Goal: Information Seeking & Learning: Find specific fact

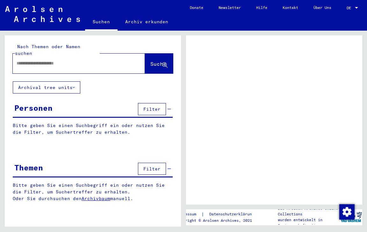
click at [96, 60] on div at bounding box center [71, 63] width 117 height 14
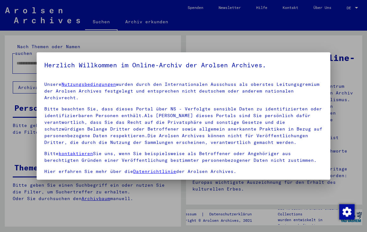
click at [265, 42] on div at bounding box center [183, 116] width 367 height 232
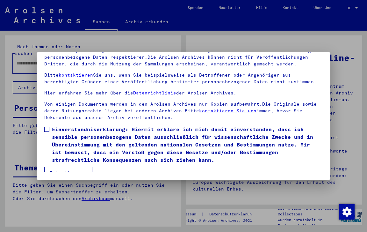
scroll to position [55, 0]
click at [48, 127] on span at bounding box center [46, 129] width 5 height 5
click at [58, 167] on button "Ich stimme zu" at bounding box center [68, 173] width 48 height 12
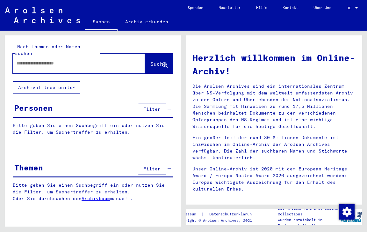
click at [68, 61] on div at bounding box center [69, 63] width 113 height 14
click at [69, 60] on input "text" at bounding box center [71, 63] width 109 height 7
type input "**********"
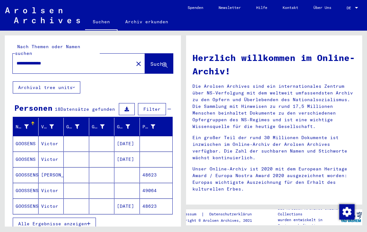
click at [51, 167] on mat-cell "[PERSON_NAME]" at bounding box center [52, 174] width 26 height 15
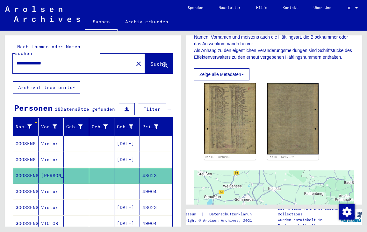
scroll to position [141, 0]
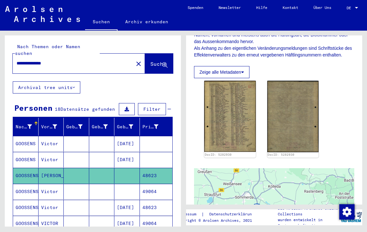
click at [240, 66] on button "Zeige alle Metadaten" at bounding box center [221, 72] width 55 height 12
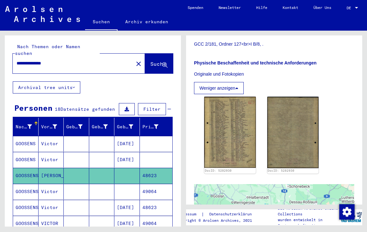
scroll to position [245, 0]
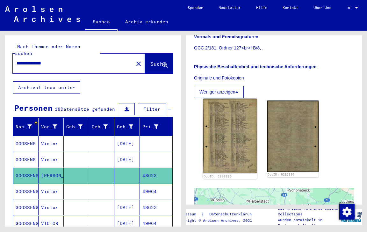
click at [244, 158] on img at bounding box center [230, 136] width 54 height 75
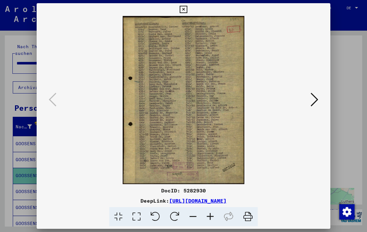
click at [312, 105] on icon at bounding box center [315, 99] width 8 height 15
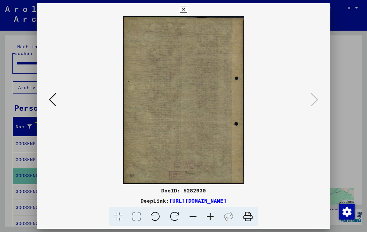
click at [51, 96] on icon at bounding box center [53, 99] width 8 height 15
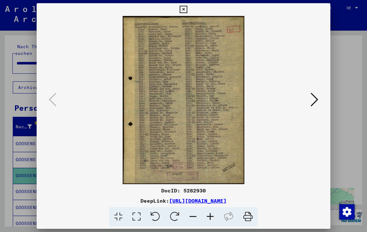
click at [187, 10] on icon at bounding box center [183, 10] width 7 height 8
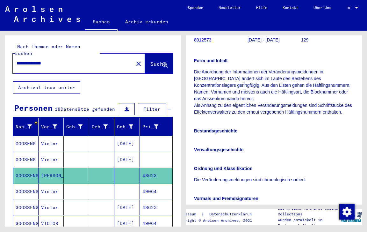
scroll to position [83, 0]
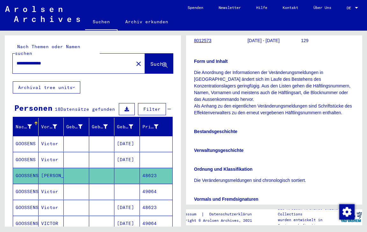
click at [208, 40] on link "8012573" at bounding box center [203, 40] width 18 height 5
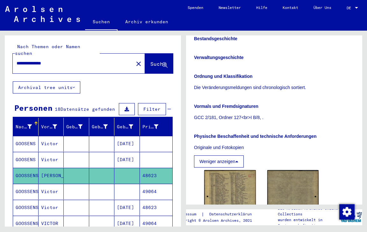
scroll to position [187, 0]
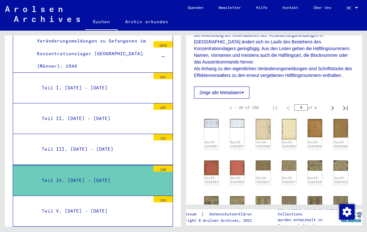
scroll to position [122, 0]
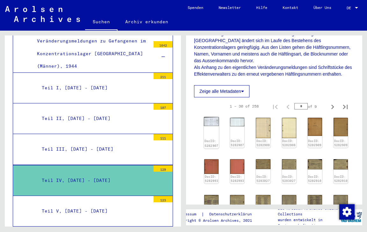
click at [216, 117] on img at bounding box center [211, 121] width 15 height 9
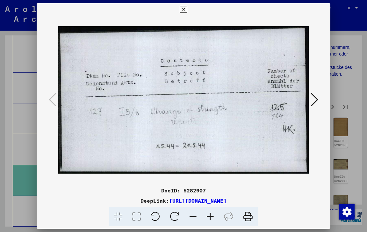
click at [314, 108] on button at bounding box center [314, 100] width 11 height 18
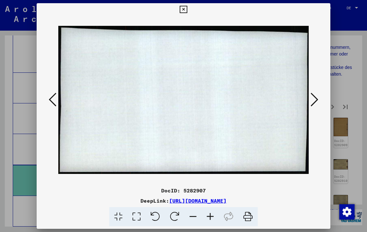
click at [314, 108] on button at bounding box center [314, 100] width 11 height 18
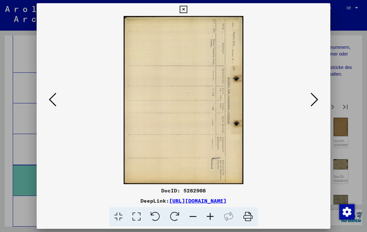
click at [314, 108] on button at bounding box center [314, 100] width 11 height 18
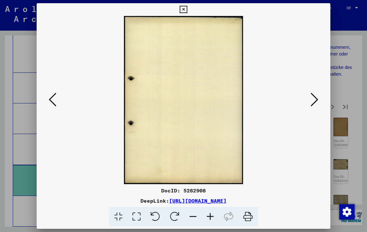
click at [314, 108] on button at bounding box center [314, 100] width 11 height 18
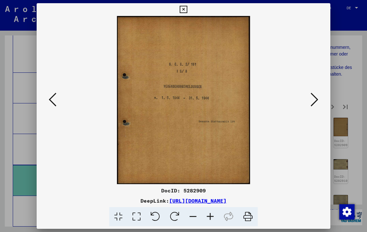
click at [314, 108] on button at bounding box center [314, 100] width 11 height 18
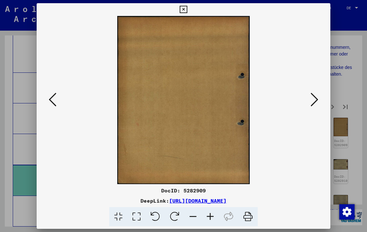
click at [314, 108] on button at bounding box center [314, 100] width 11 height 18
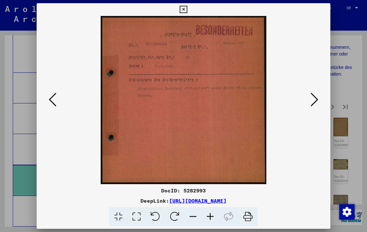
click at [314, 108] on button at bounding box center [314, 100] width 11 height 18
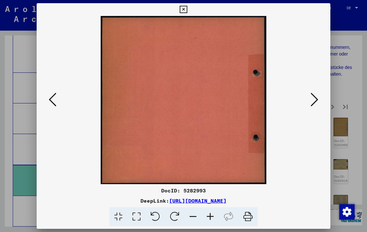
click at [314, 108] on button at bounding box center [314, 100] width 11 height 18
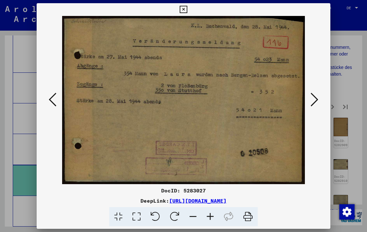
click at [187, 8] on icon at bounding box center [183, 10] width 7 height 8
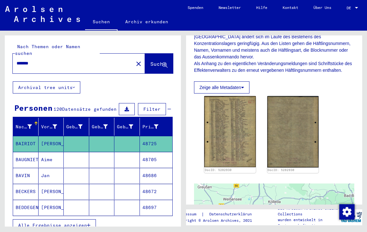
scroll to position [128, 0]
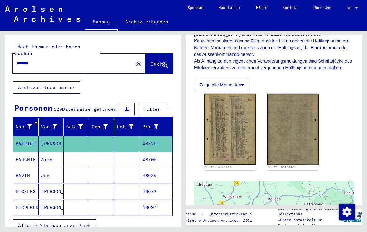
click at [92, 60] on input "*******" at bounding box center [73, 63] width 113 height 7
type input "**********"
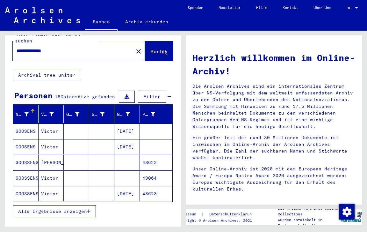
scroll to position [13, 0]
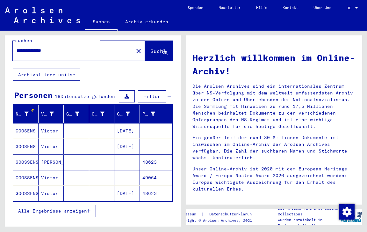
click at [156, 157] on mat-cell "48623" at bounding box center [156, 161] width 33 height 15
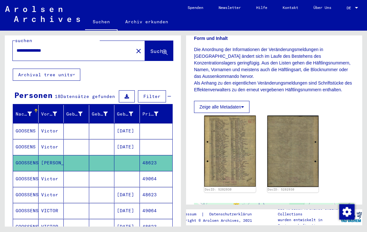
scroll to position [109, 0]
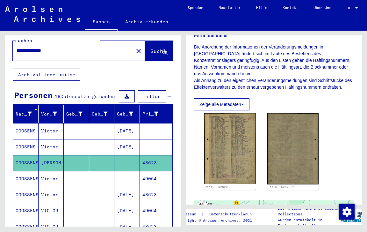
click at [242, 98] on button "Zeige alle Metadaten" at bounding box center [221, 104] width 55 height 12
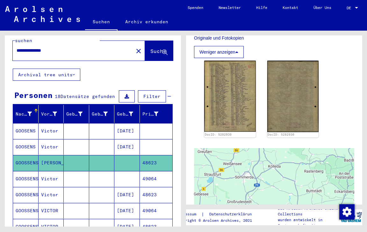
scroll to position [286, 0]
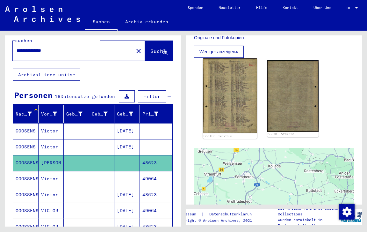
click at [242, 99] on img at bounding box center [230, 95] width 54 height 75
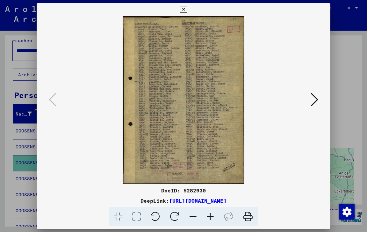
click at [201, 200] on link "[URL][DOMAIN_NAME]" at bounding box center [197, 200] width 57 height 6
click at [187, 8] on icon at bounding box center [183, 10] width 7 height 8
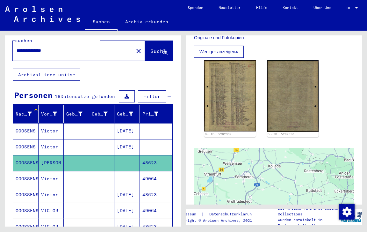
click at [152, 188] on mat-cell "48623" at bounding box center [156, 195] width 33 height 16
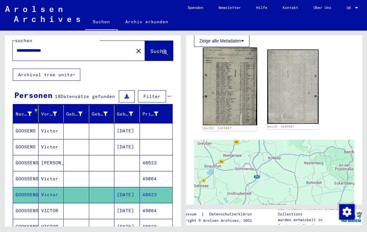
scroll to position [171, 0]
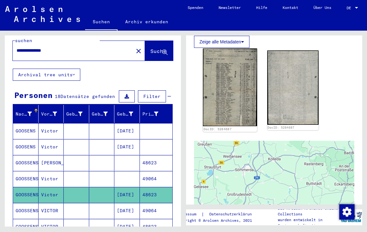
click at [239, 82] on img at bounding box center [230, 87] width 54 height 78
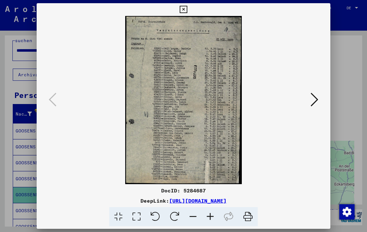
click at [311, 98] on icon at bounding box center [315, 99] width 8 height 15
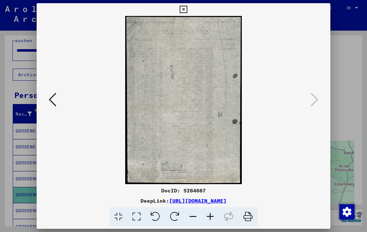
click at [187, 9] on icon at bounding box center [183, 10] width 7 height 8
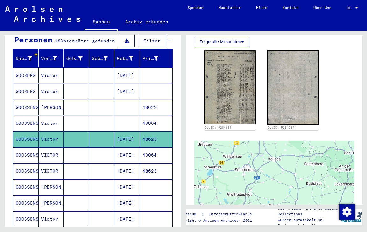
scroll to position [69, 0]
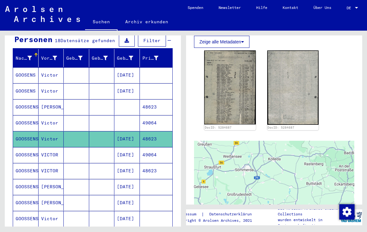
click at [150, 163] on mat-cell "48623" at bounding box center [156, 171] width 33 height 16
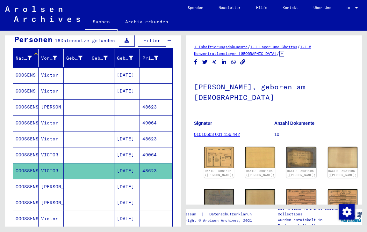
click at [222, 133] on link "01010503 001.156.442" at bounding box center [217, 134] width 46 height 5
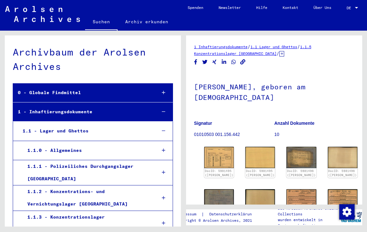
scroll to position [16133, 0]
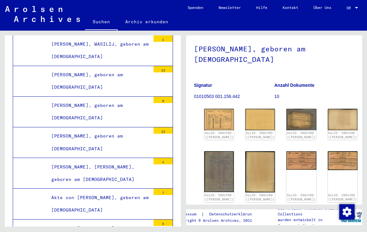
scroll to position [13, 0]
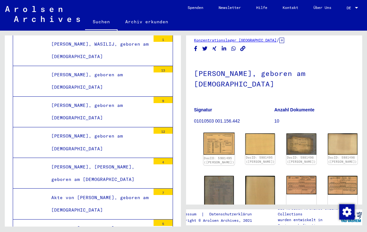
click at [217, 143] on img at bounding box center [219, 144] width 31 height 22
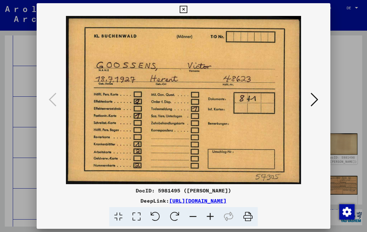
click at [311, 101] on icon at bounding box center [315, 99] width 8 height 15
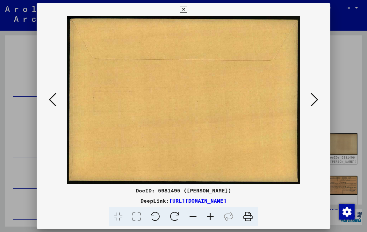
click at [314, 106] on icon at bounding box center [315, 99] width 8 height 15
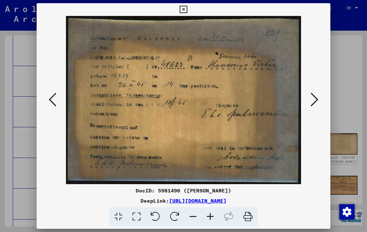
click at [316, 101] on icon at bounding box center [315, 99] width 8 height 15
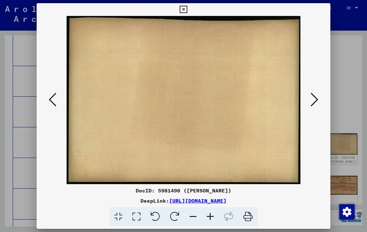
click at [316, 101] on icon at bounding box center [315, 99] width 8 height 15
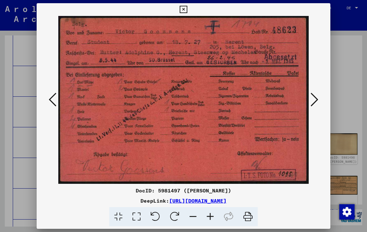
click at [313, 102] on icon at bounding box center [315, 99] width 8 height 15
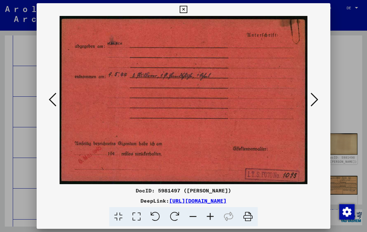
click at [314, 101] on icon at bounding box center [315, 99] width 8 height 15
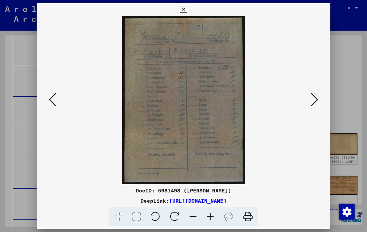
click at [315, 105] on icon at bounding box center [315, 99] width 8 height 15
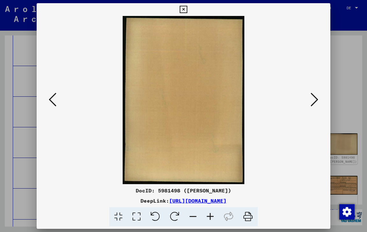
click at [315, 105] on icon at bounding box center [315, 99] width 8 height 15
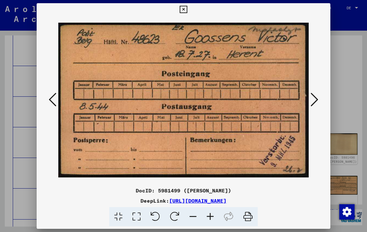
click at [312, 105] on icon at bounding box center [315, 99] width 8 height 15
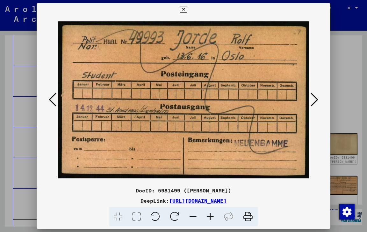
click at [314, 102] on icon at bounding box center [315, 99] width 8 height 15
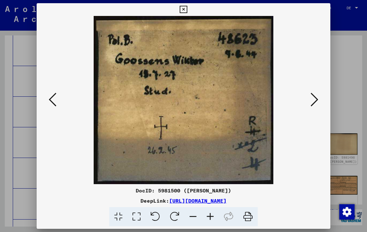
click at [316, 101] on icon at bounding box center [315, 99] width 8 height 15
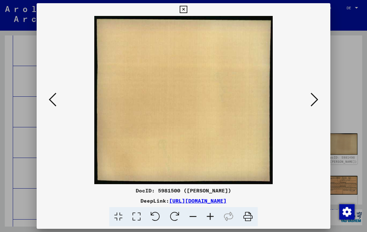
click at [314, 102] on icon at bounding box center [315, 99] width 8 height 15
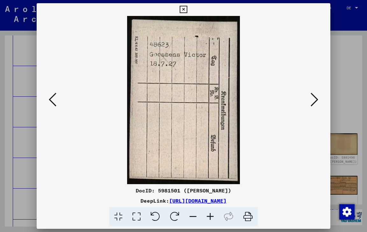
click at [314, 100] on icon at bounding box center [315, 99] width 8 height 15
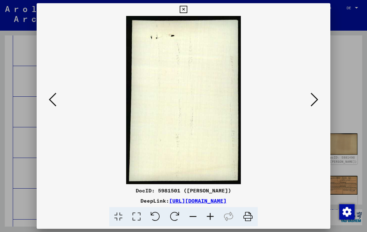
click at [318, 102] on icon at bounding box center [315, 99] width 8 height 15
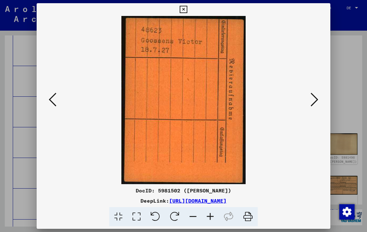
click at [314, 100] on icon at bounding box center [315, 99] width 8 height 15
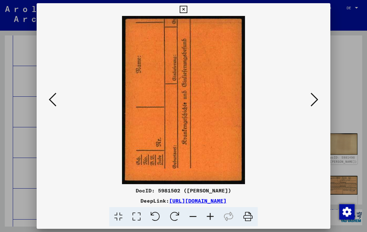
click at [312, 101] on icon at bounding box center [315, 99] width 8 height 15
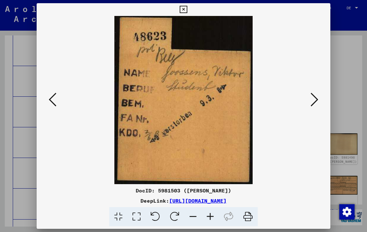
click at [319, 99] on button at bounding box center [314, 100] width 11 height 18
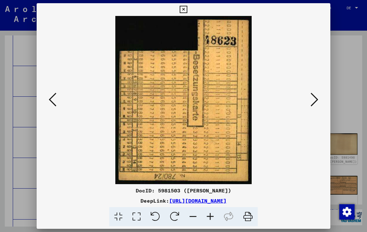
click at [245, 113] on img at bounding box center [183, 100] width 251 height 168
click at [316, 104] on icon at bounding box center [315, 99] width 8 height 15
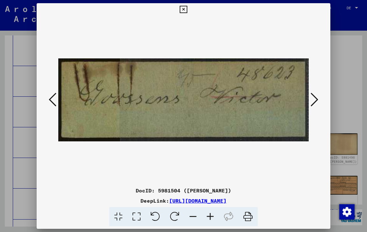
click at [315, 104] on icon at bounding box center [315, 99] width 8 height 15
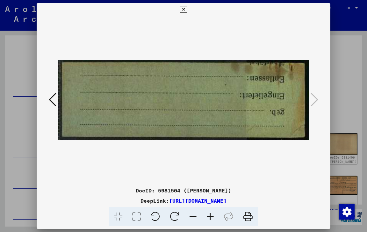
click at [187, 9] on icon at bounding box center [183, 10] width 7 height 8
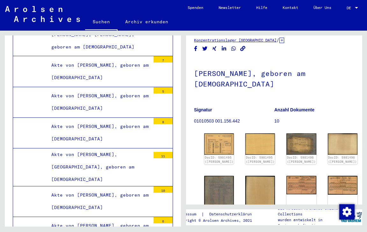
scroll to position [16266, 0]
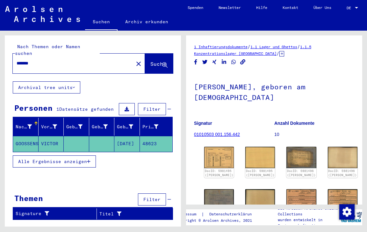
click at [67, 60] on input "*******" at bounding box center [73, 63] width 113 height 7
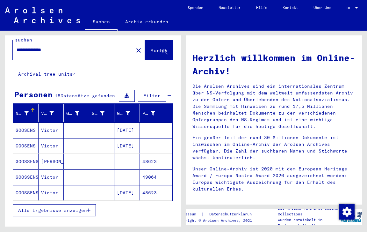
scroll to position [15, 0]
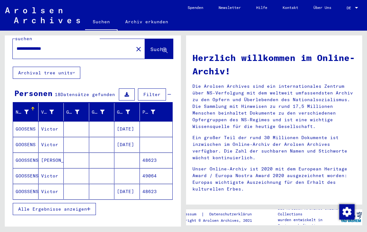
click at [124, 184] on mat-cell "[DATE]" at bounding box center [127, 191] width 26 height 15
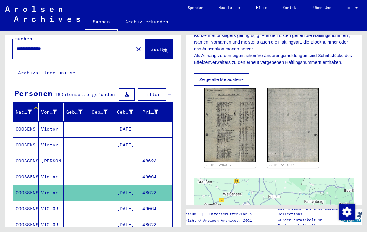
scroll to position [134, 0]
click at [129, 220] on mat-cell "[DATE]" at bounding box center [127, 225] width 26 height 16
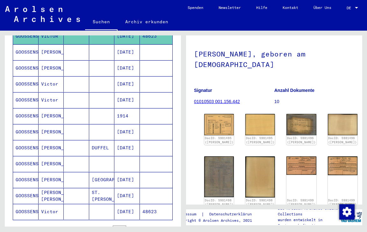
scroll to position [209, 0]
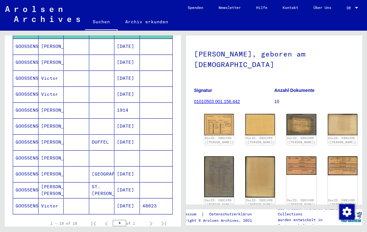
click at [147, 198] on mat-cell "48623" at bounding box center [156, 206] width 33 height 16
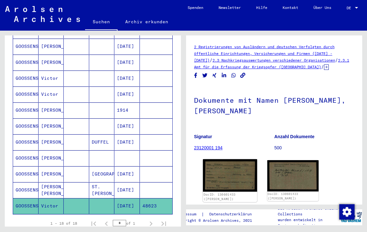
click at [219, 174] on img at bounding box center [230, 175] width 54 height 33
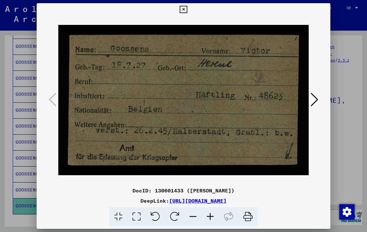
click at [310, 104] on button at bounding box center [314, 100] width 11 height 18
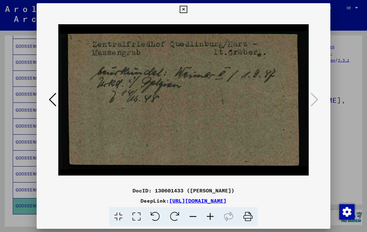
click at [187, 8] on icon at bounding box center [183, 10] width 7 height 8
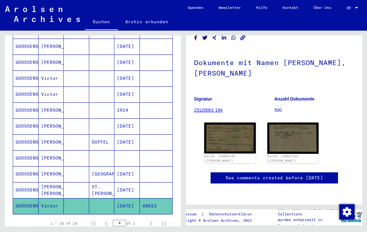
scroll to position [86, 0]
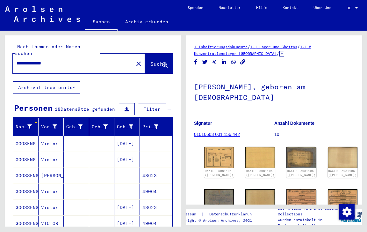
click at [50, 60] on input "**********" at bounding box center [73, 63] width 113 height 7
type input "**********"
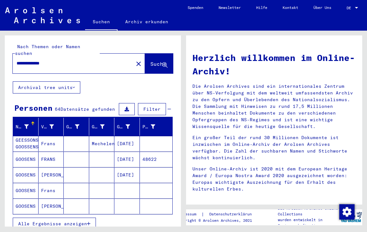
click at [153, 157] on mat-cell "48622" at bounding box center [156, 158] width 33 height 15
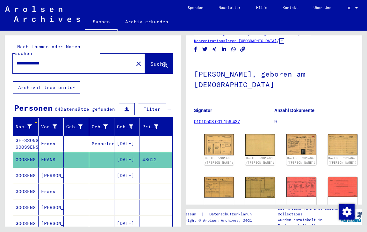
scroll to position [26, 0]
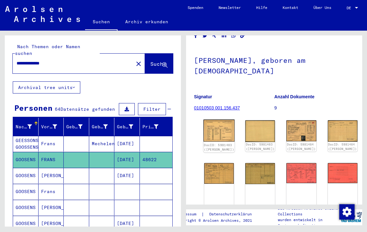
click at [215, 129] on img at bounding box center [219, 131] width 31 height 22
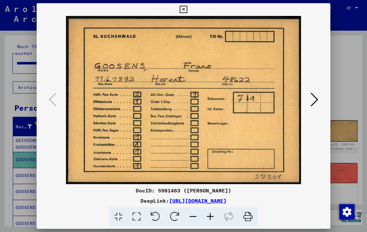
click at [313, 96] on icon at bounding box center [315, 99] width 8 height 15
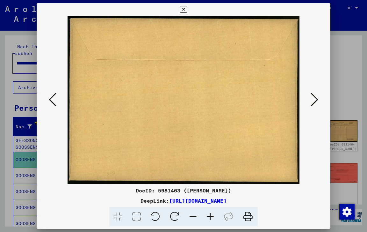
click at [317, 103] on icon at bounding box center [315, 99] width 8 height 15
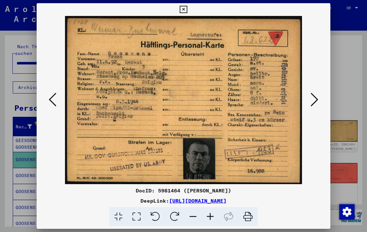
click at [315, 101] on icon at bounding box center [315, 99] width 8 height 15
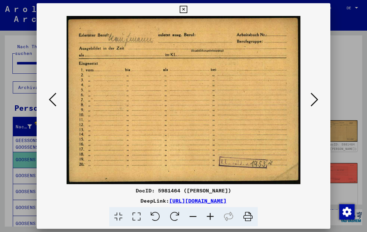
click at [315, 99] on icon at bounding box center [315, 99] width 8 height 15
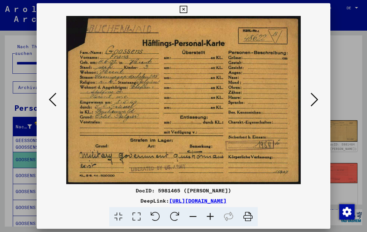
click at [315, 99] on icon at bounding box center [315, 99] width 8 height 15
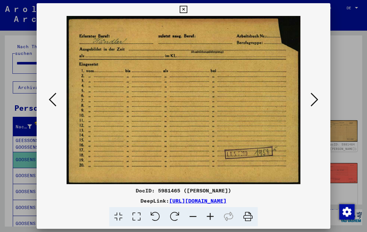
click at [312, 99] on icon at bounding box center [315, 99] width 8 height 15
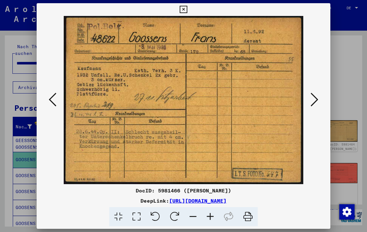
scroll to position [0, 0]
click at [315, 97] on icon at bounding box center [315, 99] width 8 height 15
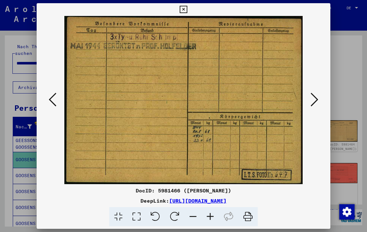
click at [314, 102] on icon at bounding box center [315, 99] width 8 height 15
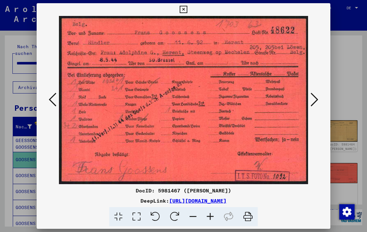
click at [317, 101] on icon at bounding box center [315, 99] width 8 height 15
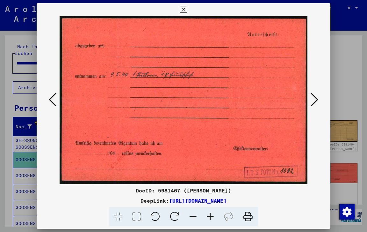
click at [316, 100] on icon at bounding box center [315, 99] width 8 height 15
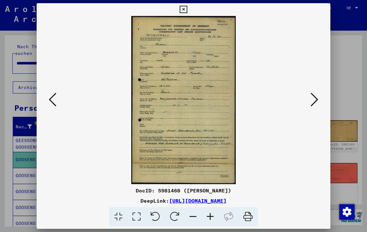
click at [317, 100] on icon at bounding box center [315, 99] width 8 height 15
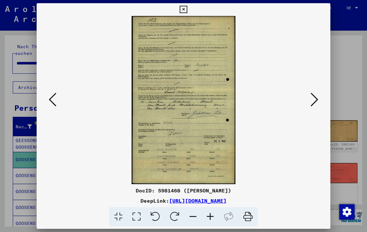
click at [314, 98] on icon at bounding box center [315, 99] width 8 height 15
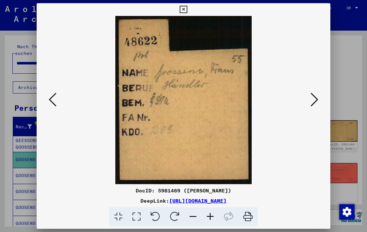
click at [316, 101] on icon at bounding box center [315, 99] width 8 height 15
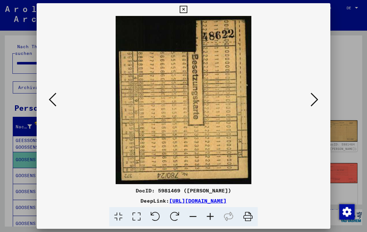
click at [313, 96] on icon at bounding box center [315, 99] width 8 height 15
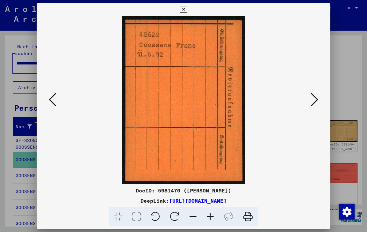
click at [308, 102] on img at bounding box center [183, 100] width 251 height 168
click at [311, 106] on icon at bounding box center [315, 99] width 8 height 15
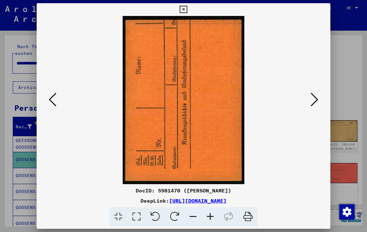
click at [313, 102] on icon at bounding box center [315, 99] width 8 height 15
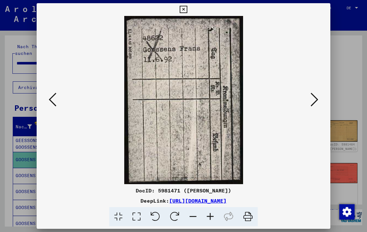
click at [316, 99] on icon at bounding box center [315, 99] width 8 height 15
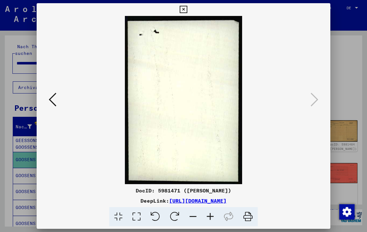
click at [187, 10] on icon at bounding box center [183, 10] width 7 height 8
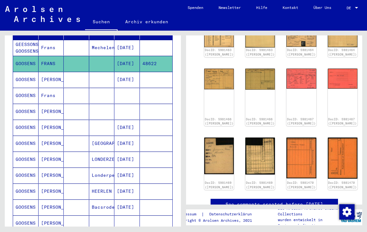
scroll to position [96, 0]
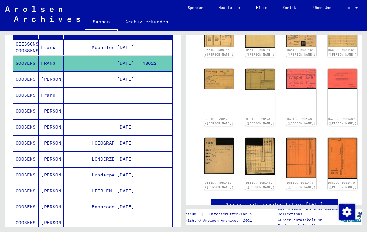
click at [45, 90] on mat-cell "Frans" at bounding box center [52, 95] width 26 height 16
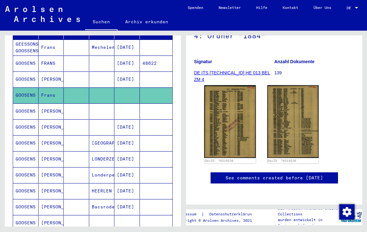
scroll to position [112, 0]
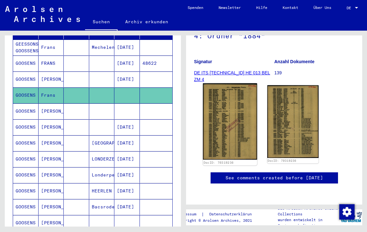
click at [225, 106] on img at bounding box center [230, 121] width 54 height 77
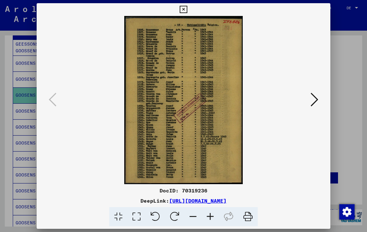
click at [209, 218] on icon at bounding box center [210, 216] width 17 height 19
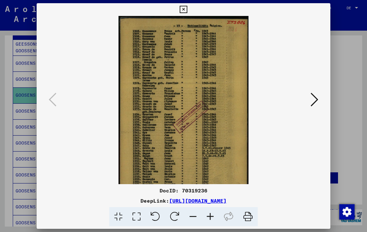
click at [209, 218] on icon at bounding box center [210, 216] width 17 height 19
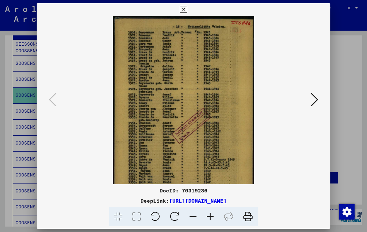
click at [209, 218] on icon at bounding box center [210, 216] width 17 height 19
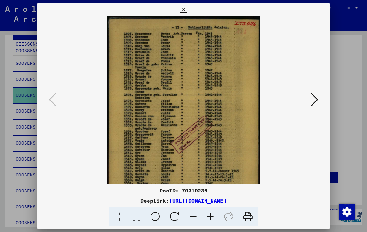
click at [209, 218] on icon at bounding box center [210, 216] width 17 height 19
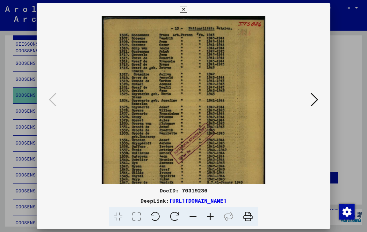
click at [209, 218] on icon at bounding box center [210, 216] width 17 height 19
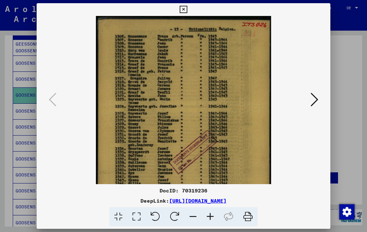
click at [209, 218] on icon at bounding box center [210, 216] width 17 height 19
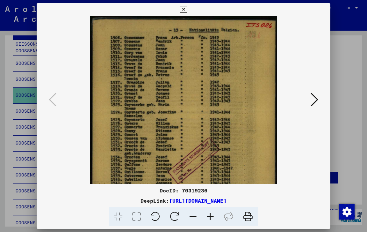
click at [209, 218] on icon at bounding box center [210, 216] width 17 height 19
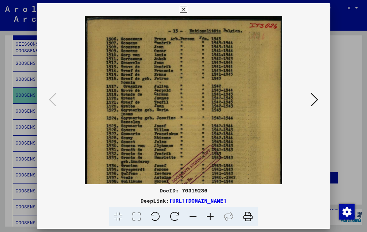
scroll to position [0, 0]
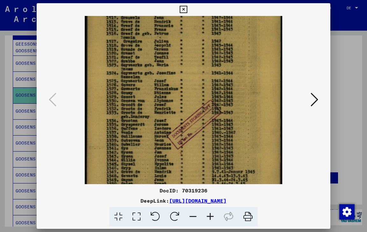
drag, startPoint x: 213, startPoint y: 121, endPoint x: 216, endPoint y: 74, distance: 47.3
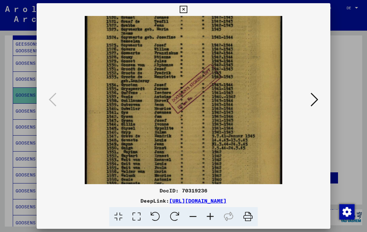
scroll to position [96, 0]
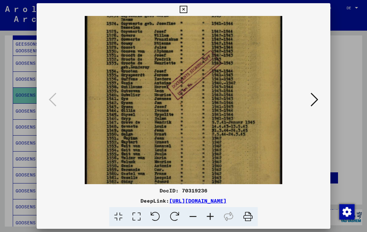
drag, startPoint x: 209, startPoint y: 124, endPoint x: 215, endPoint y: 75, distance: 49.5
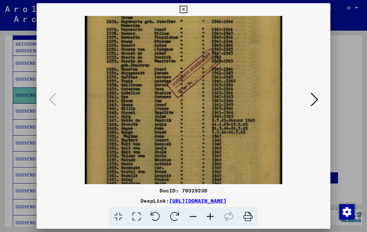
scroll to position [112, 0]
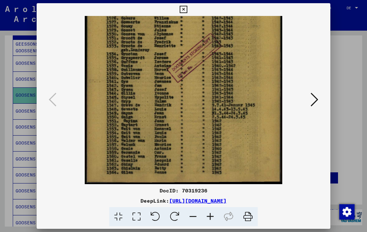
drag, startPoint x: 205, startPoint y: 120, endPoint x: 209, endPoint y: 32, distance: 88.4
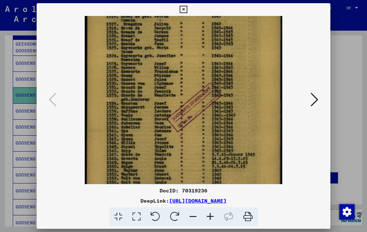
drag, startPoint x: 191, startPoint y: 54, endPoint x: 189, endPoint y: 116, distance: 62.2
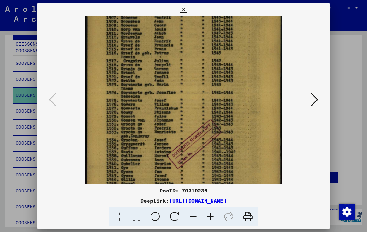
drag, startPoint x: 191, startPoint y: 134, endPoint x: 196, endPoint y: 162, distance: 28.1
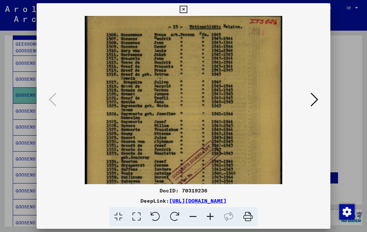
scroll to position [0, 0]
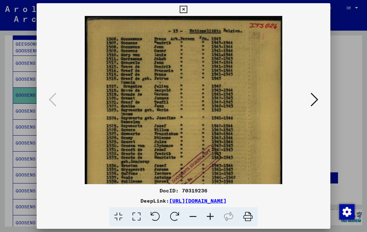
drag, startPoint x: 179, startPoint y: 83, endPoint x: 181, endPoint y: 108, distance: 25.2
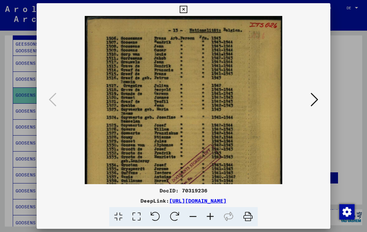
click at [187, 12] on icon at bounding box center [183, 10] width 7 height 8
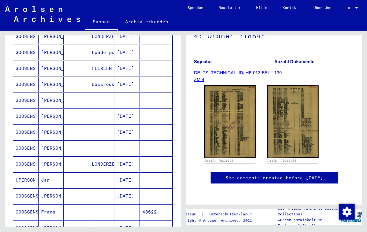
scroll to position [222, 0]
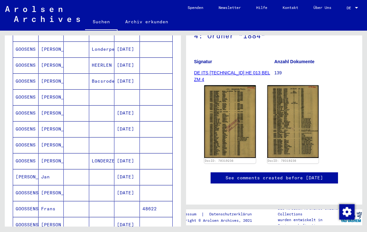
click at [53, 91] on mat-cell "[PERSON_NAME]" at bounding box center [52, 97] width 26 height 16
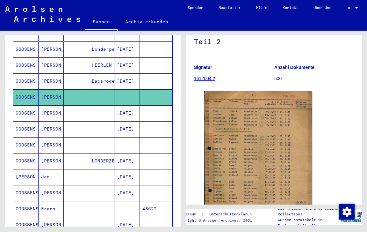
scroll to position [66, 0]
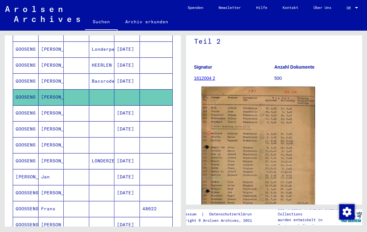
click at [250, 146] on img at bounding box center [259, 168] width 114 height 162
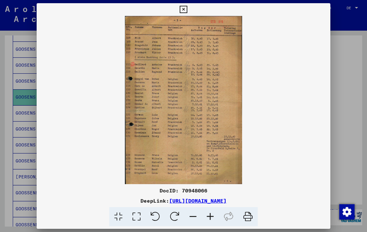
click at [210, 216] on icon at bounding box center [210, 216] width 17 height 19
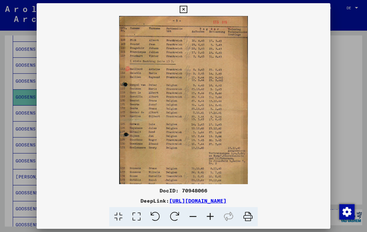
click at [210, 216] on icon at bounding box center [210, 216] width 17 height 19
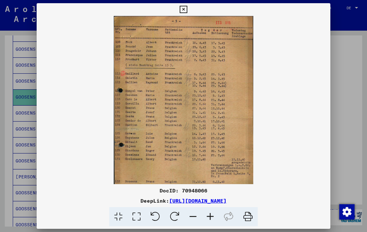
click at [210, 216] on icon at bounding box center [210, 216] width 17 height 19
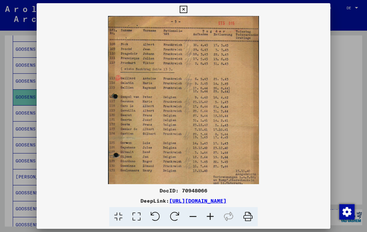
click at [210, 216] on icon at bounding box center [210, 216] width 17 height 19
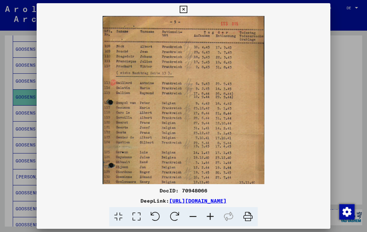
click at [210, 216] on icon at bounding box center [210, 216] width 17 height 19
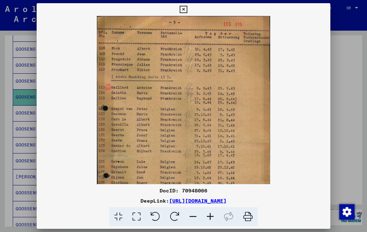
drag, startPoint x: 169, startPoint y: 104, endPoint x: 169, endPoint y: 134, distance: 30.0
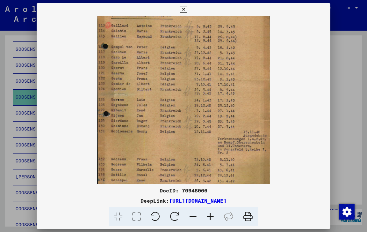
scroll to position [62, 0]
drag, startPoint x: 162, startPoint y: 148, endPoint x: 172, endPoint y: 86, distance: 62.3
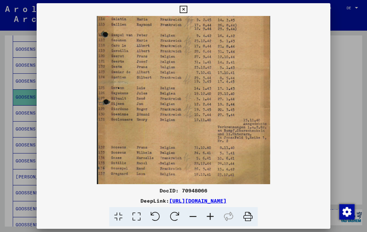
scroll to position [80, 0]
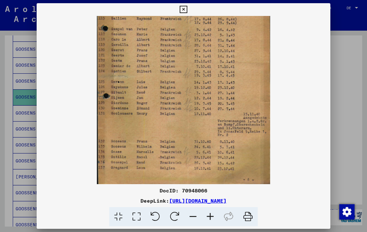
drag, startPoint x: 167, startPoint y: 127, endPoint x: 166, endPoint y: 104, distance: 22.3
click at [187, 12] on icon at bounding box center [183, 10] width 7 height 8
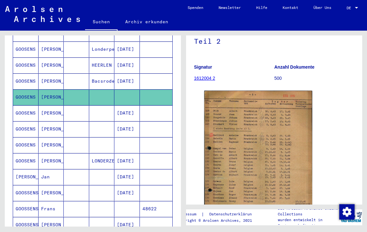
click at [129, 125] on mat-cell "[DATE]" at bounding box center [127, 129] width 26 height 16
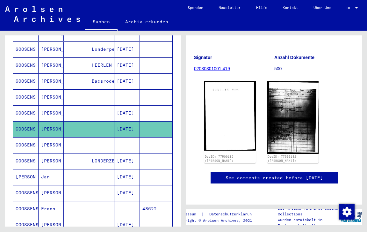
scroll to position [86, 0]
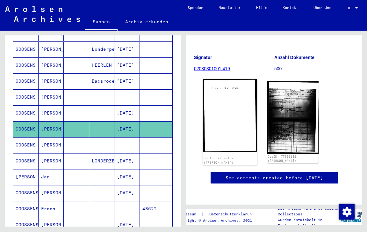
click at [230, 119] on img at bounding box center [230, 115] width 54 height 73
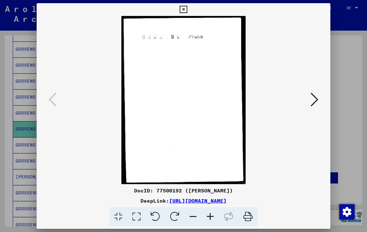
click at [230, 119] on img at bounding box center [183, 100] width 251 height 168
drag, startPoint x: 314, startPoint y: 102, endPoint x: 238, endPoint y: 102, distance: 76.5
click at [310, 102] on button at bounding box center [314, 100] width 11 height 18
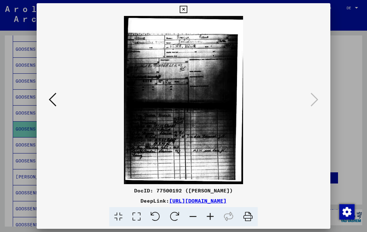
click at [187, 10] on icon at bounding box center [183, 10] width 7 height 8
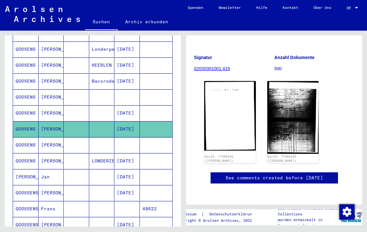
click at [125, 141] on mat-cell at bounding box center [127, 145] width 26 height 16
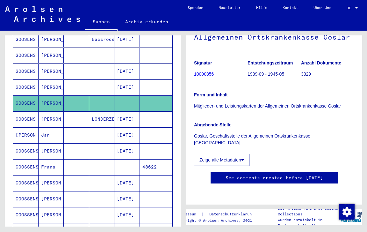
scroll to position [265, 0]
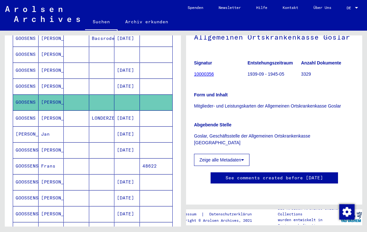
click at [155, 161] on mat-cell "48622" at bounding box center [156, 166] width 33 height 16
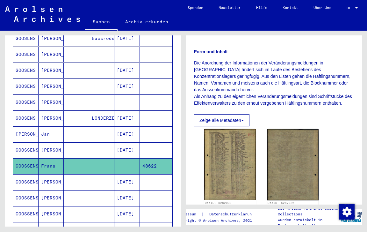
scroll to position [96, 0]
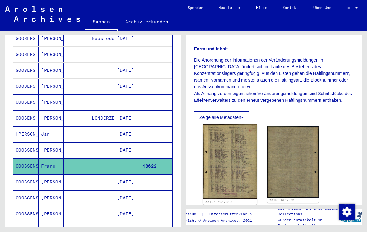
click at [235, 143] on img at bounding box center [230, 161] width 54 height 75
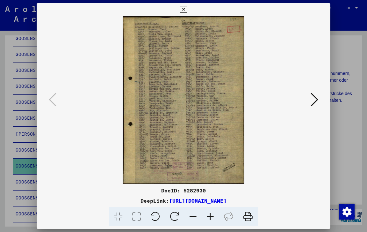
click at [313, 99] on icon at bounding box center [315, 99] width 8 height 15
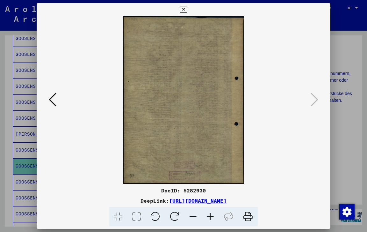
click at [187, 12] on icon at bounding box center [183, 10] width 7 height 8
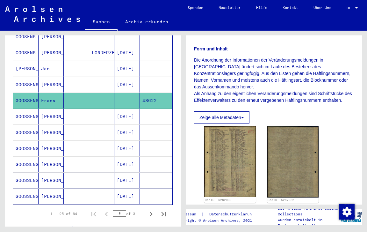
scroll to position [329, 0]
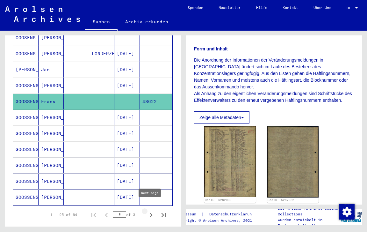
click at [152, 210] on icon "Next page" at bounding box center [151, 214] width 9 height 9
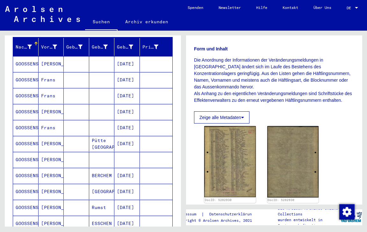
scroll to position [80, 0]
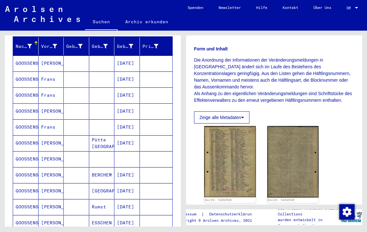
click at [131, 123] on mat-cell "[DATE]" at bounding box center [127, 127] width 26 height 16
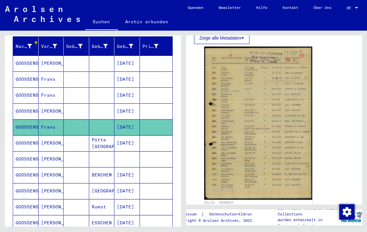
scroll to position [138, 0]
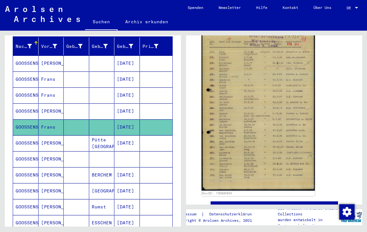
click at [236, 130] on img at bounding box center [259, 110] width 114 height 161
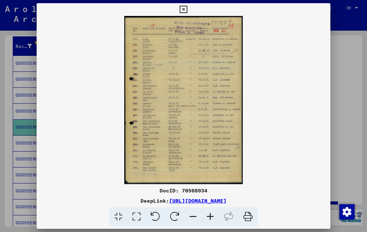
click at [211, 214] on icon at bounding box center [210, 216] width 17 height 19
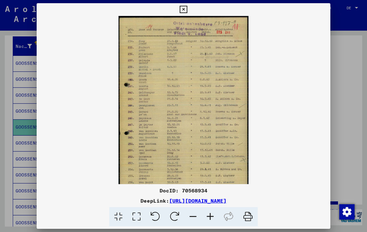
click at [211, 214] on icon at bounding box center [210, 216] width 17 height 19
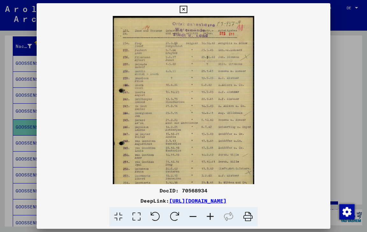
click at [211, 214] on icon at bounding box center [210, 216] width 17 height 19
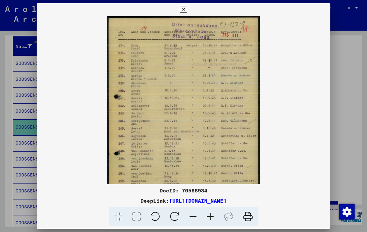
click at [211, 214] on icon at bounding box center [210, 216] width 17 height 19
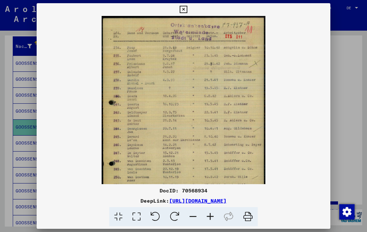
click at [211, 214] on icon at bounding box center [210, 216] width 17 height 19
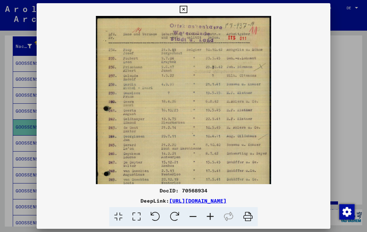
scroll to position [0, 0]
drag, startPoint x: 174, startPoint y: 116, endPoint x: 173, endPoint y: 149, distance: 32.5
click at [187, 10] on icon at bounding box center [183, 10] width 7 height 8
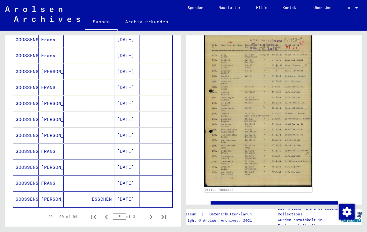
scroll to position [331, 0]
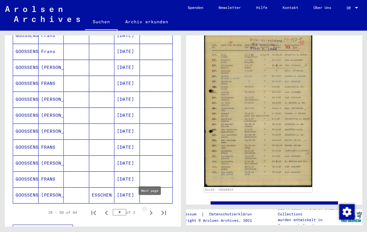
click at [149, 208] on icon "Next page" at bounding box center [151, 212] width 9 height 9
type input "*"
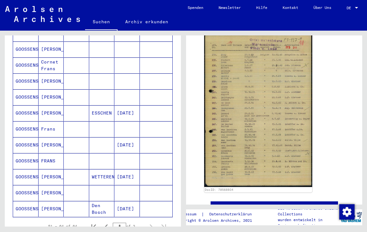
scroll to position [143, 0]
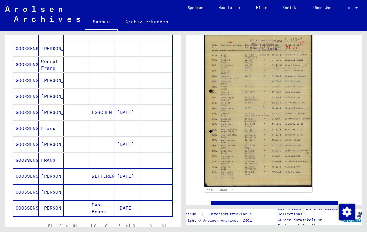
click at [50, 122] on mat-cell "Frans" at bounding box center [52, 129] width 26 height 16
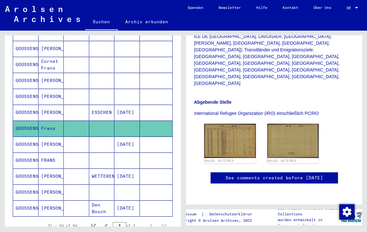
scroll to position [243, 0]
click at [236, 123] on img at bounding box center [230, 141] width 54 height 36
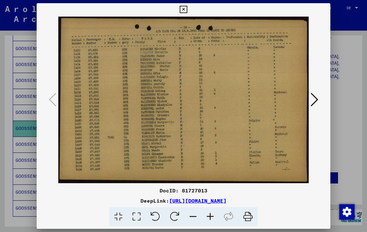
click at [209, 219] on icon at bounding box center [210, 216] width 17 height 19
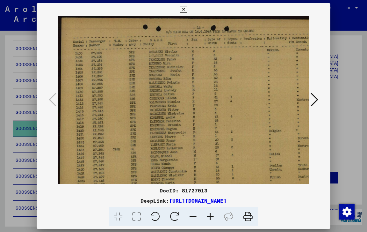
click at [209, 219] on icon at bounding box center [210, 216] width 17 height 19
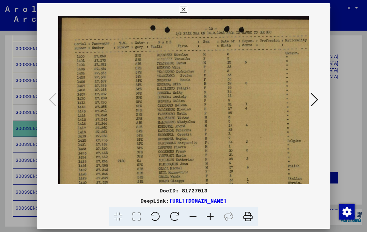
scroll to position [0, 0]
click at [187, 11] on icon at bounding box center [183, 10] width 7 height 8
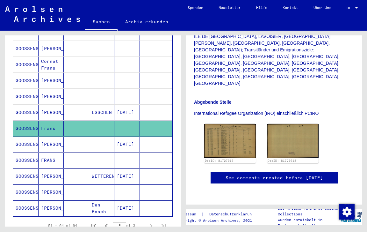
click at [54, 154] on mat-cell "FRANS" at bounding box center [52, 160] width 26 height 16
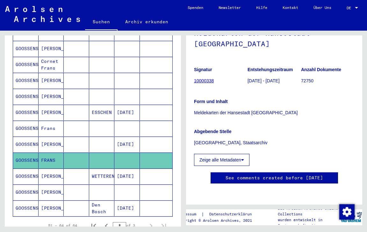
scroll to position [155, 0]
